Goal: Find specific page/section: Find specific page/section

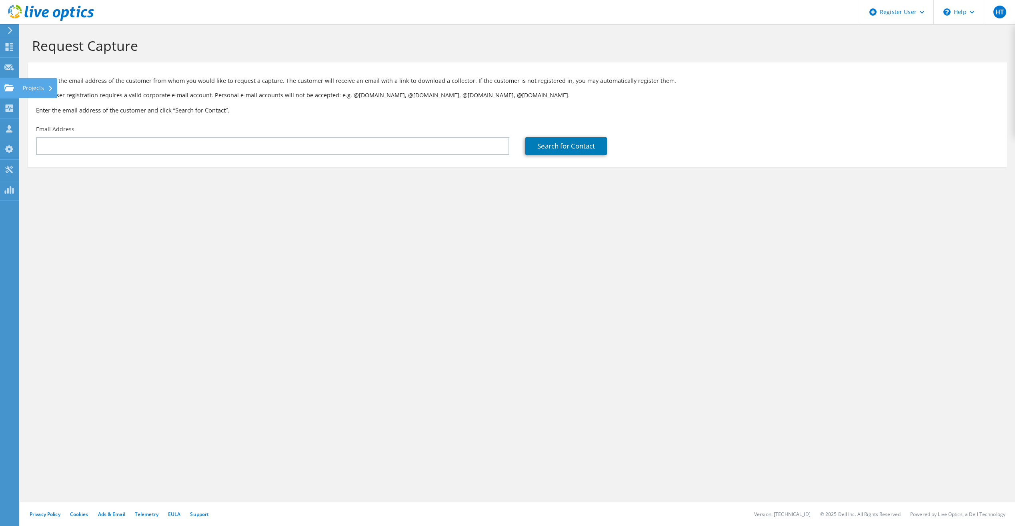
click at [13, 87] on use at bounding box center [9, 87] width 10 height 7
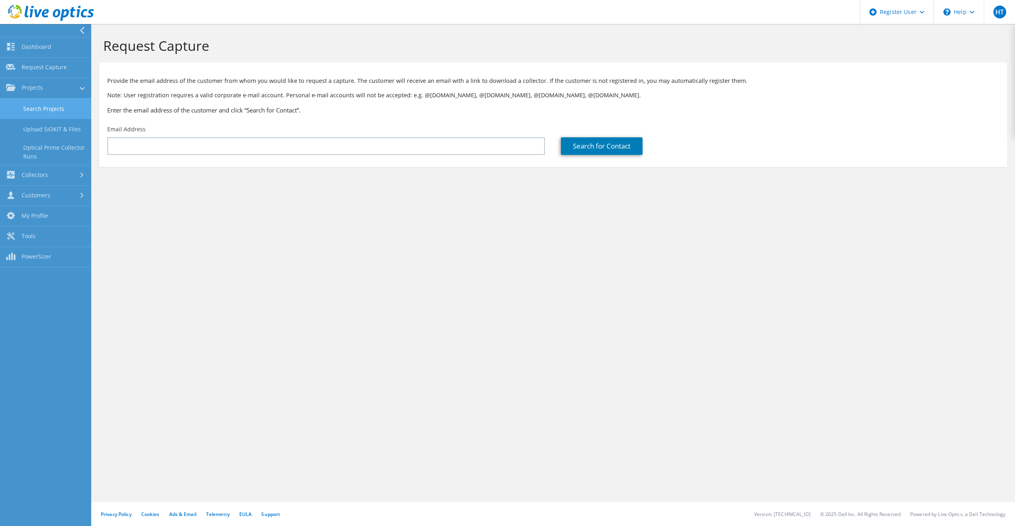
click at [36, 111] on link "Search Projects" at bounding box center [45, 108] width 91 height 20
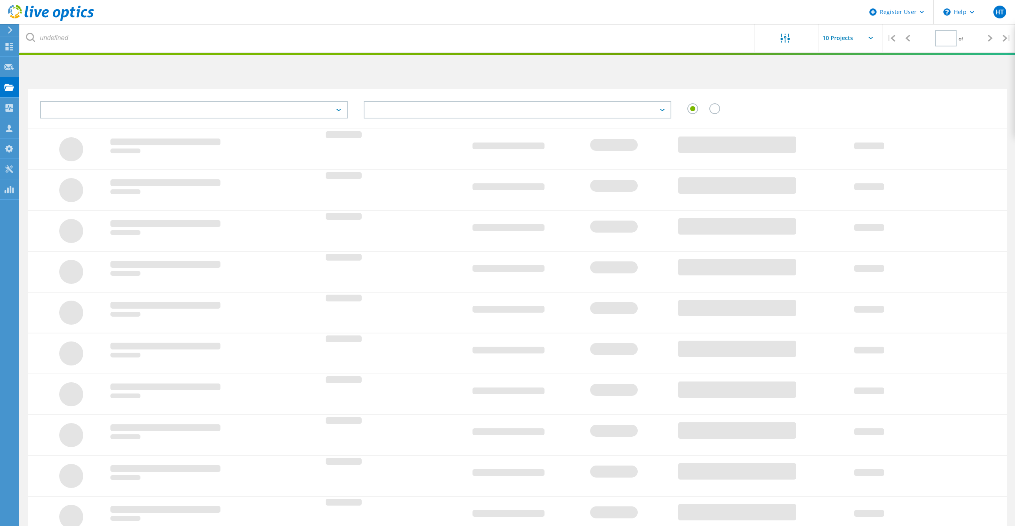
type input "1"
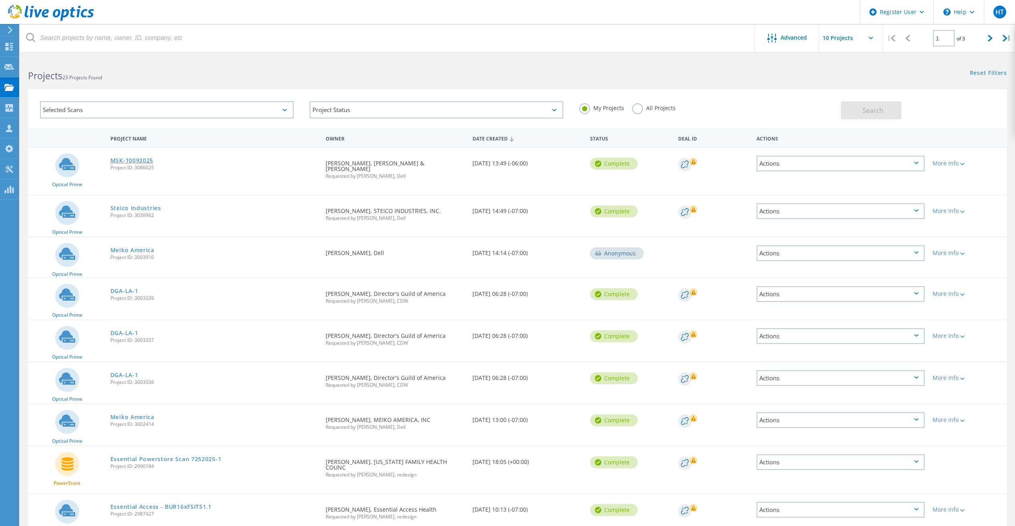
click at [122, 162] on link "MSK-10092025" at bounding box center [131, 161] width 43 height 6
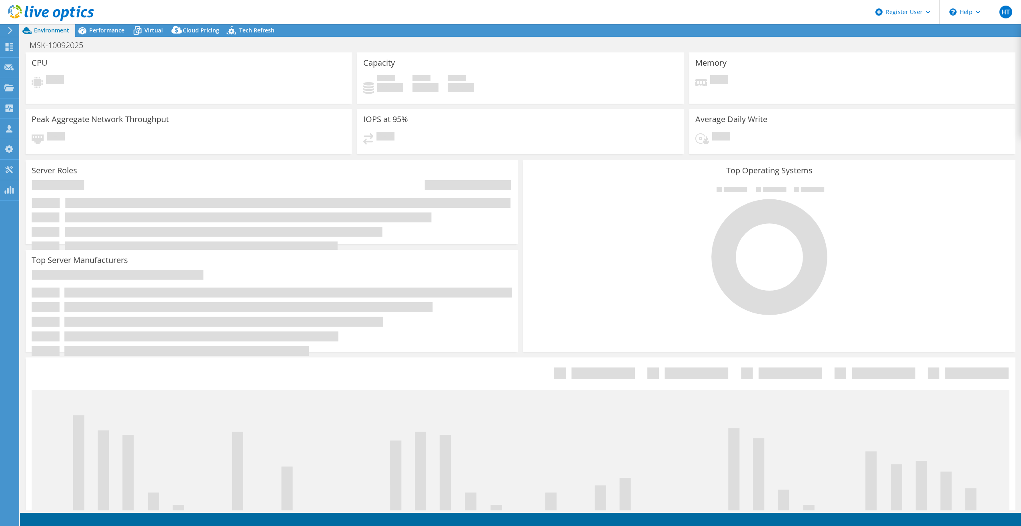
select select "USD"
